Goal: Navigation & Orientation: Find specific page/section

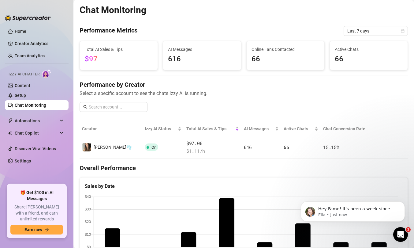
scroll to position [30, 0]
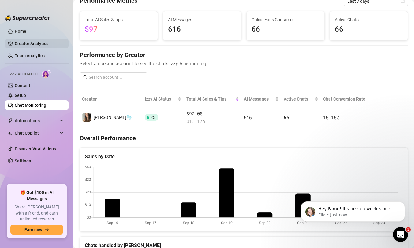
click at [48, 45] on link "Creator Analytics" at bounding box center [39, 44] width 49 height 10
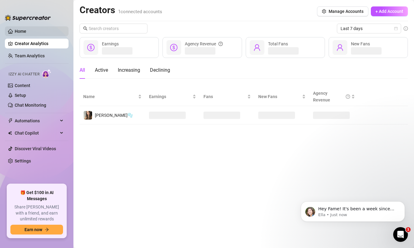
click at [26, 30] on link "Home" at bounding box center [21, 31] width 12 height 5
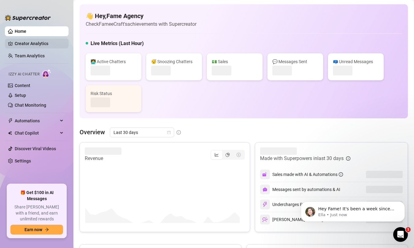
click at [40, 43] on link "Creator Analytics" at bounding box center [39, 44] width 49 height 10
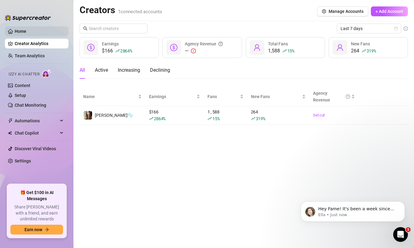
click at [26, 34] on link "Home" at bounding box center [21, 31] width 12 height 5
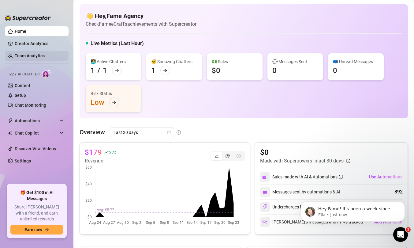
click at [27, 54] on link "Team Analytics" at bounding box center [30, 55] width 30 height 5
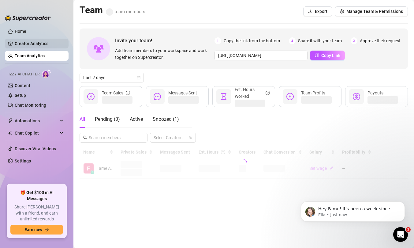
click at [26, 44] on link "Creator Analytics" at bounding box center [39, 44] width 49 height 10
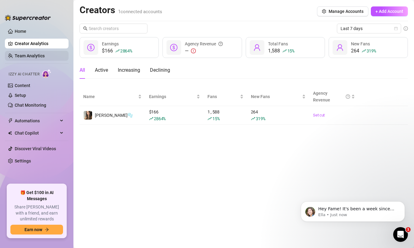
click at [26, 58] on link "Team Analytics" at bounding box center [30, 55] width 30 height 5
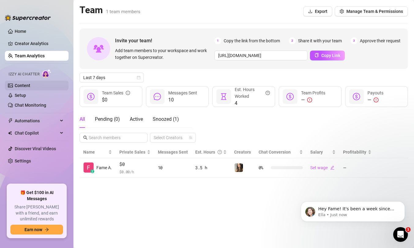
click at [22, 84] on link "Content" at bounding box center [23, 85] width 16 height 5
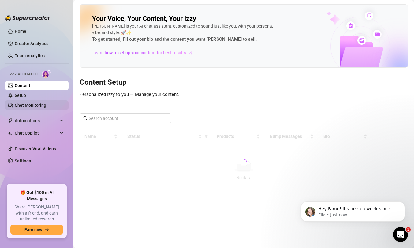
click at [21, 103] on link "Chat Monitoring" at bounding box center [31, 105] width 32 height 5
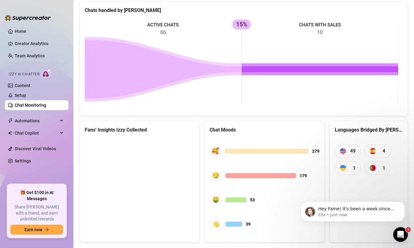
scroll to position [277, 0]
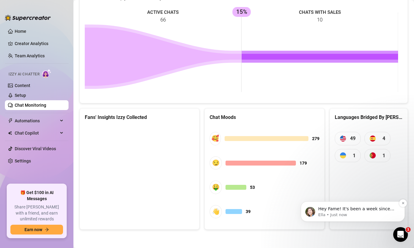
click at [362, 210] on p "Hey Fame! It's been a week since subscribing to Supercreator! 🥳️ ​ I'm here in …" at bounding box center [357, 209] width 79 height 6
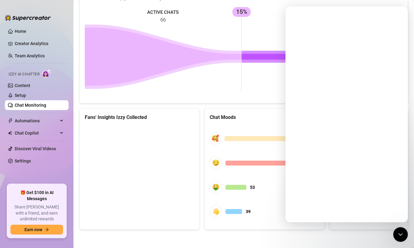
scroll to position [0, 0]
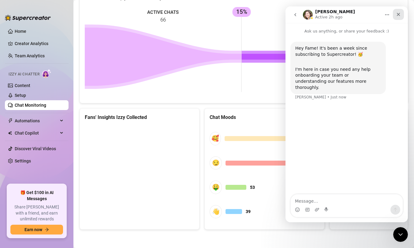
click at [400, 16] on icon "Close" at bounding box center [398, 14] width 5 height 5
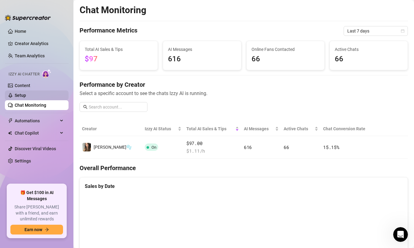
click at [19, 97] on link "Setup" at bounding box center [20, 95] width 11 height 5
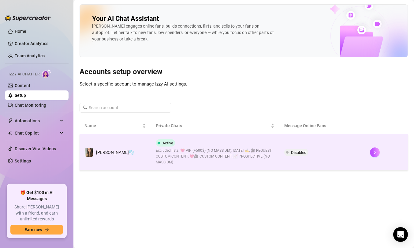
click at [241, 160] on span "Excluded lists: 💖 VIP (+500$) (NO MASS DM), [DATE] ✍️, 🎥 REQUEST CUSTOM CONTENT…" at bounding box center [215, 156] width 119 height 17
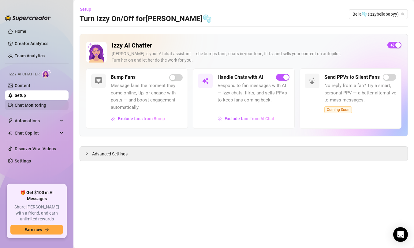
click at [46, 104] on link "Chat Monitoring" at bounding box center [31, 105] width 32 height 5
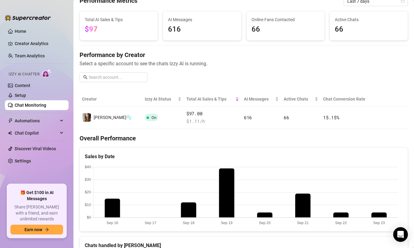
scroll to position [55, 0]
